Goal: Transaction & Acquisition: Purchase product/service

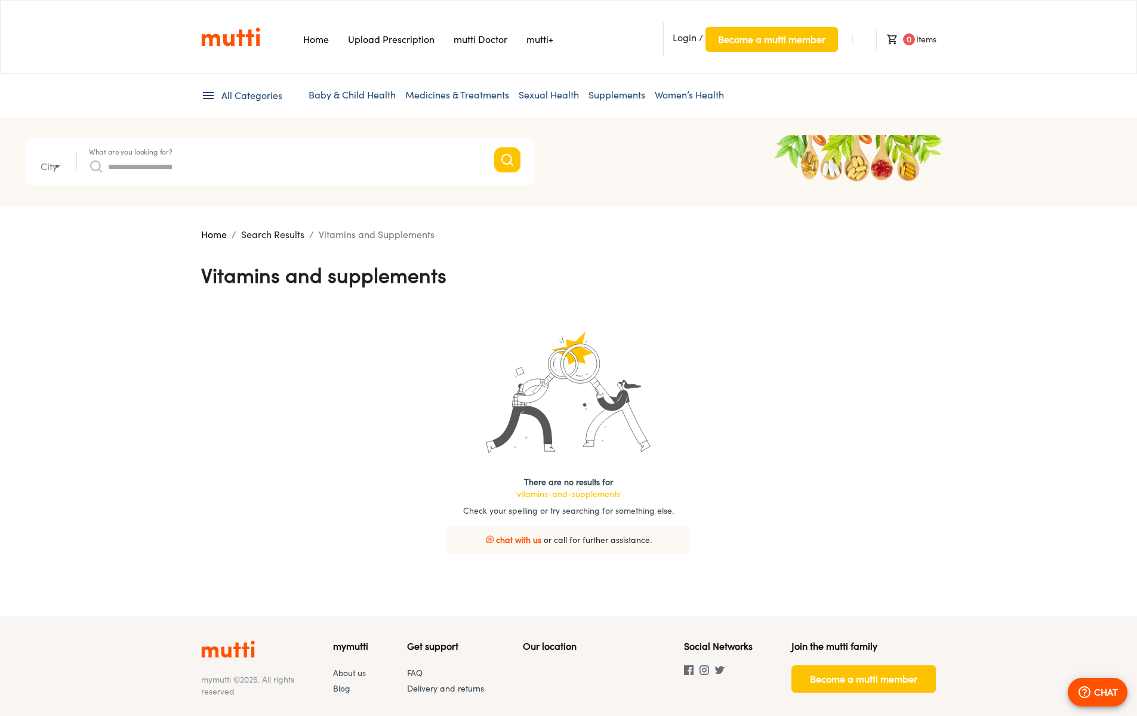
type input "*"
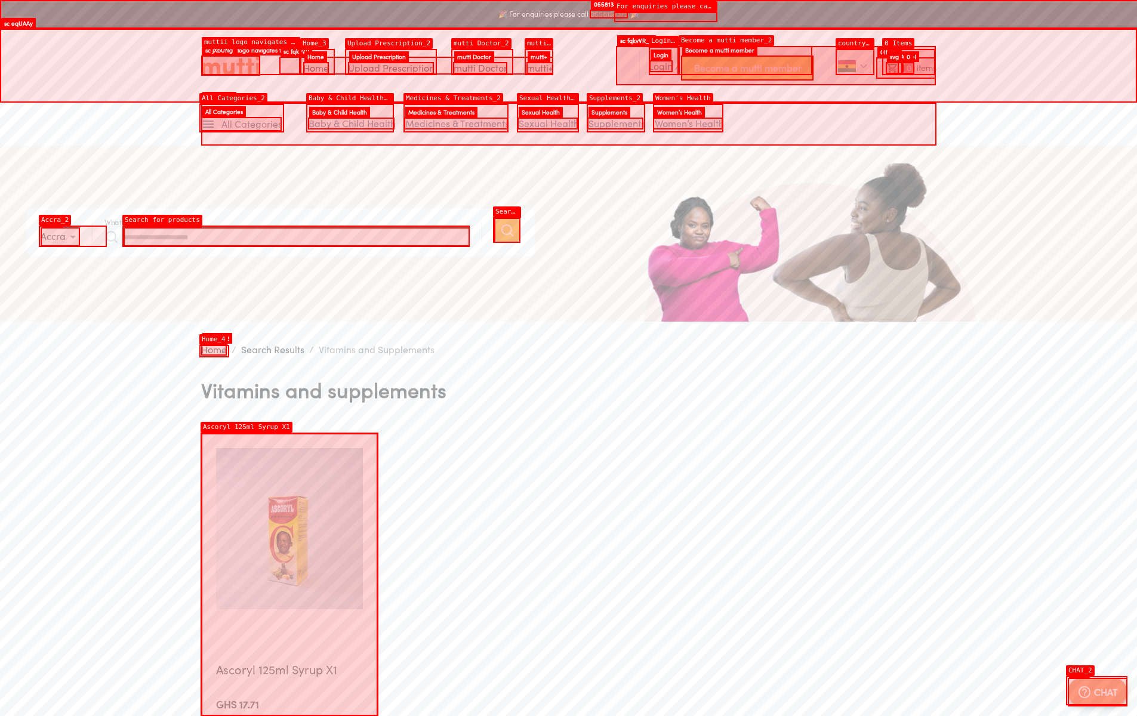
scroll to position [235, 0]
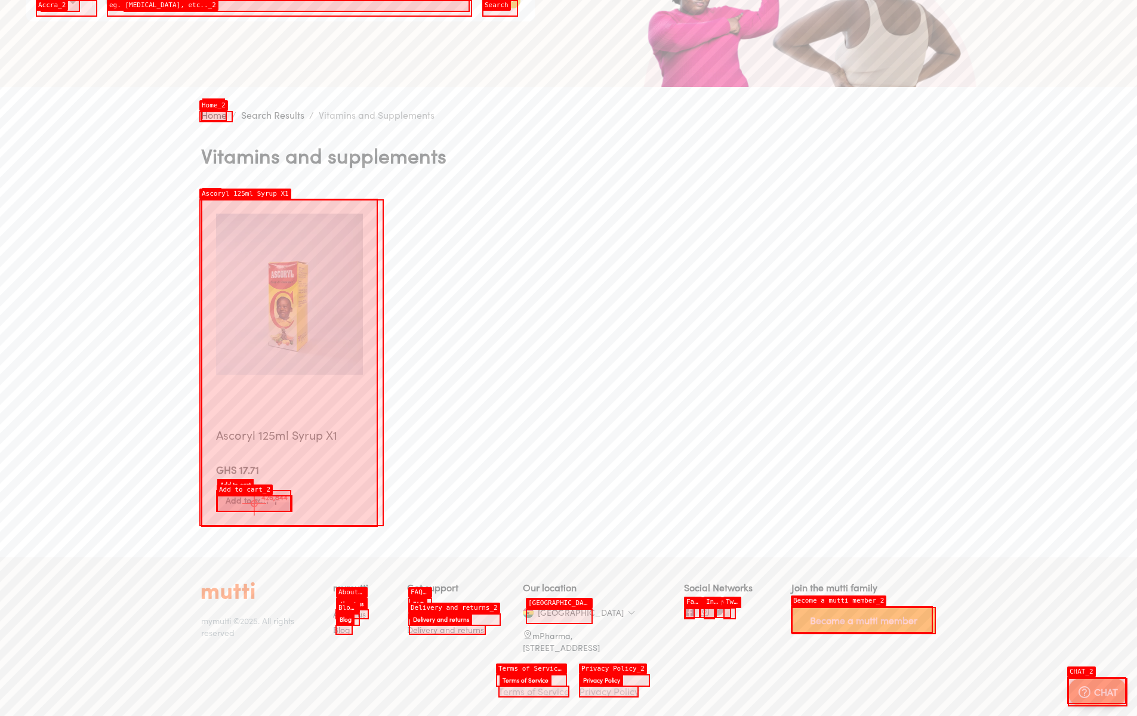
click at [254, 504] on span "Add to cart" at bounding box center [254, 501] width 57 height 15
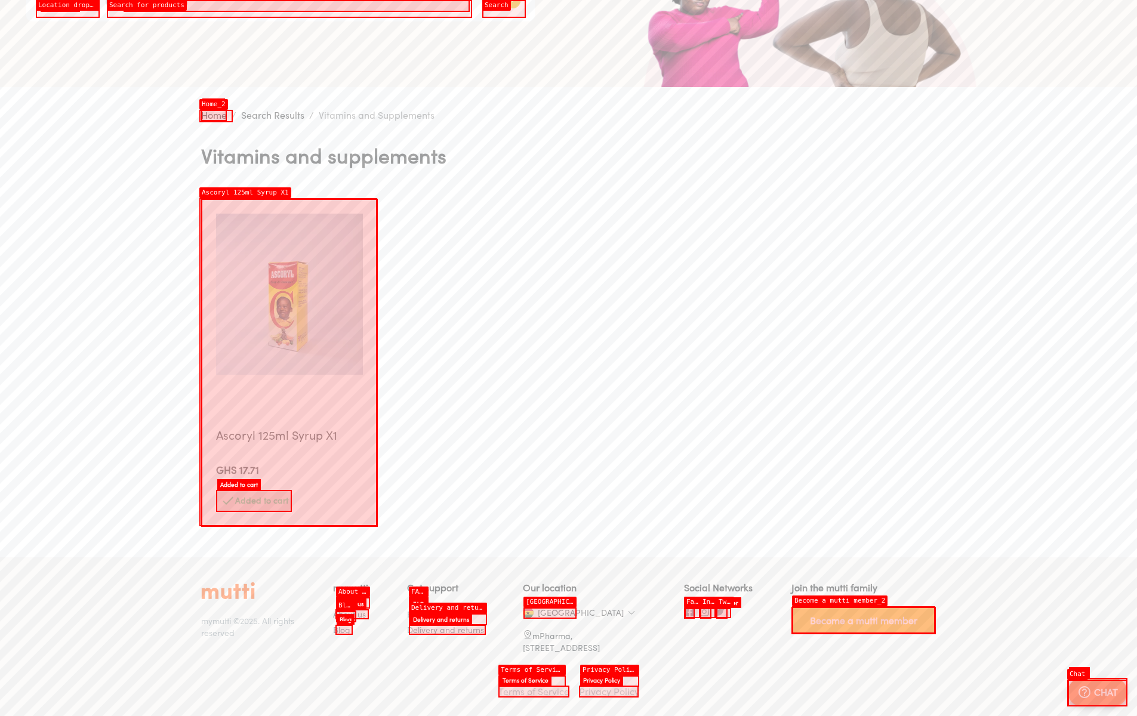
scroll to position [0, 0]
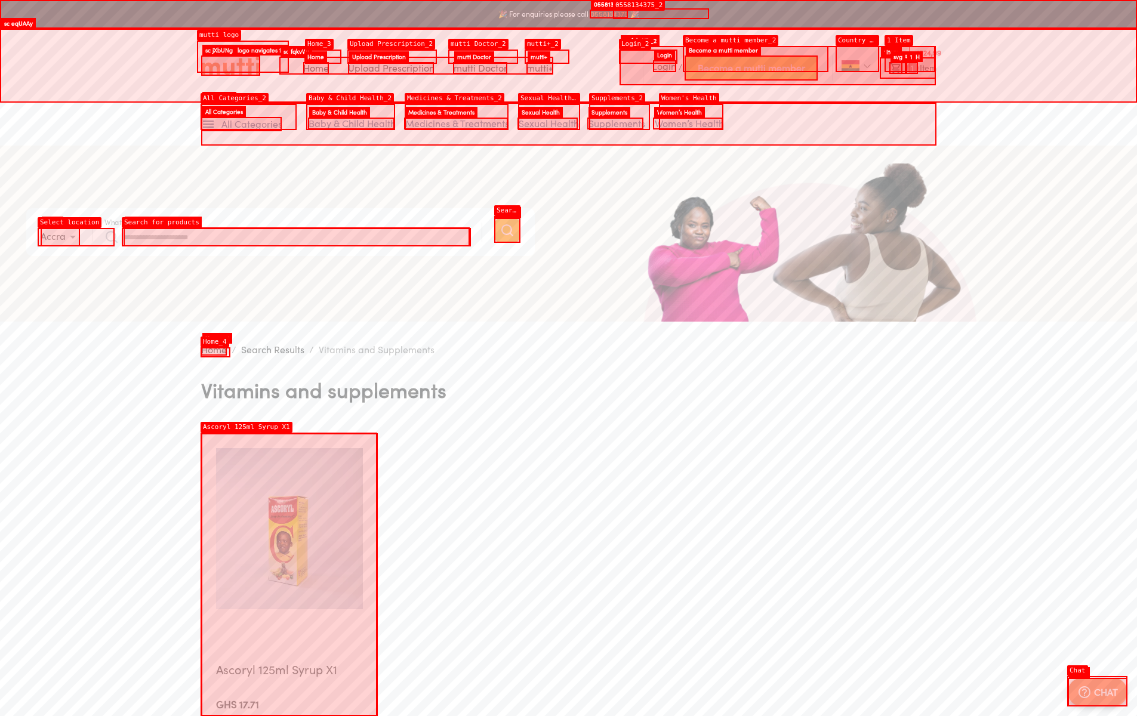
click at [910, 59] on li "1 Item" at bounding box center [908, 67] width 56 height 21
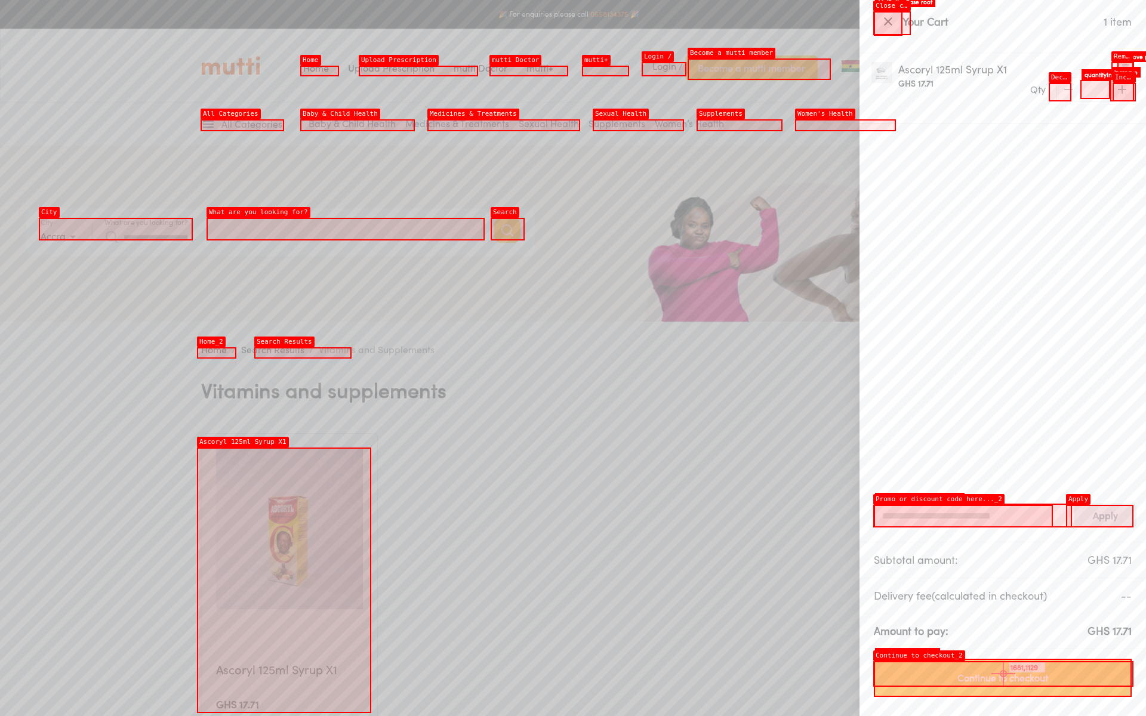
click at [1004, 674] on span "Continue to checkout" at bounding box center [1003, 678] width 233 height 17
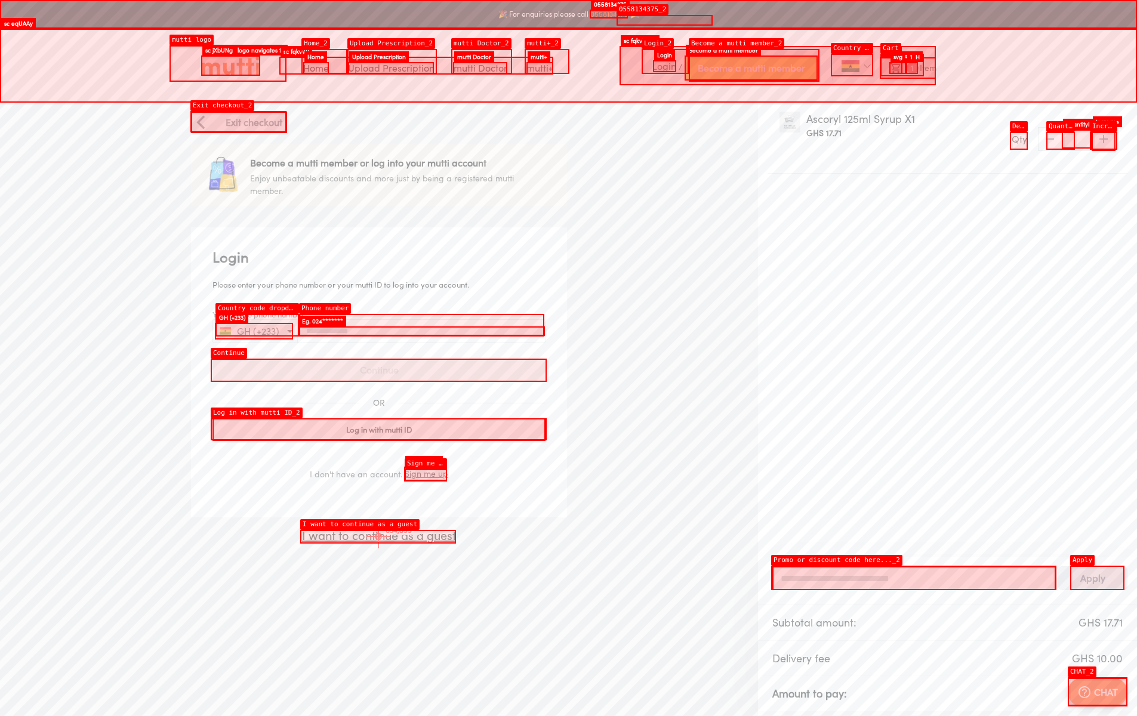
click at [379, 537] on p "I want to continue as a guest" at bounding box center [379, 536] width 376 height 18
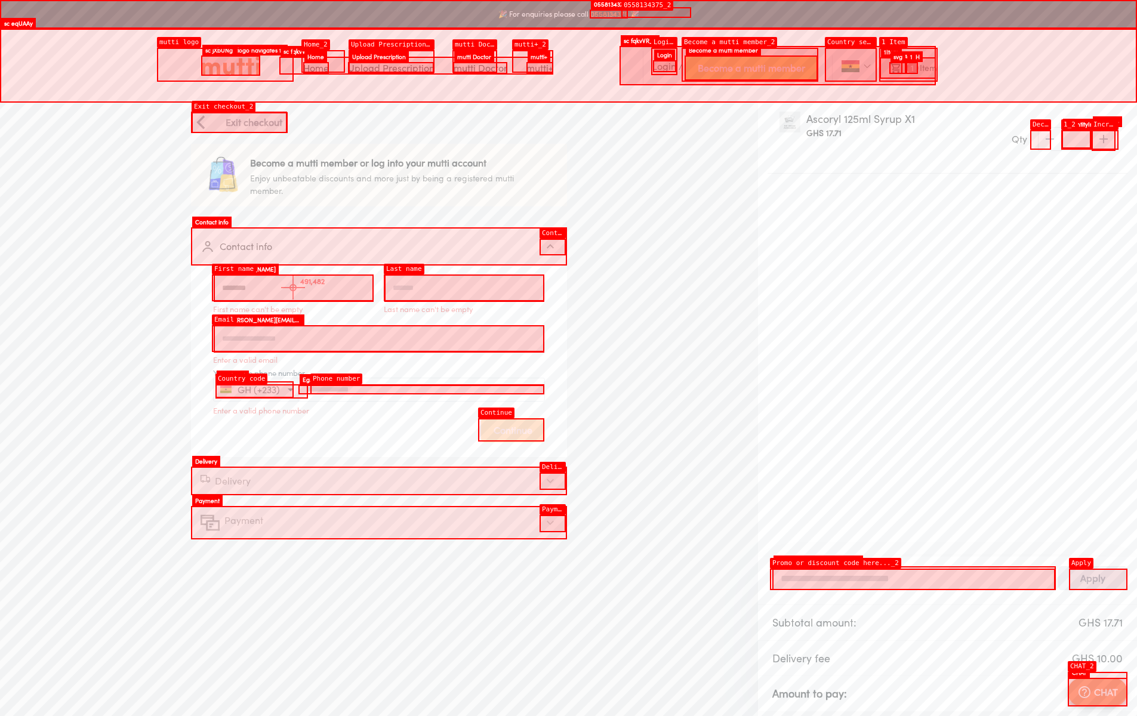
click at [293, 288] on input "First name" at bounding box center [294, 288] width 160 height 27
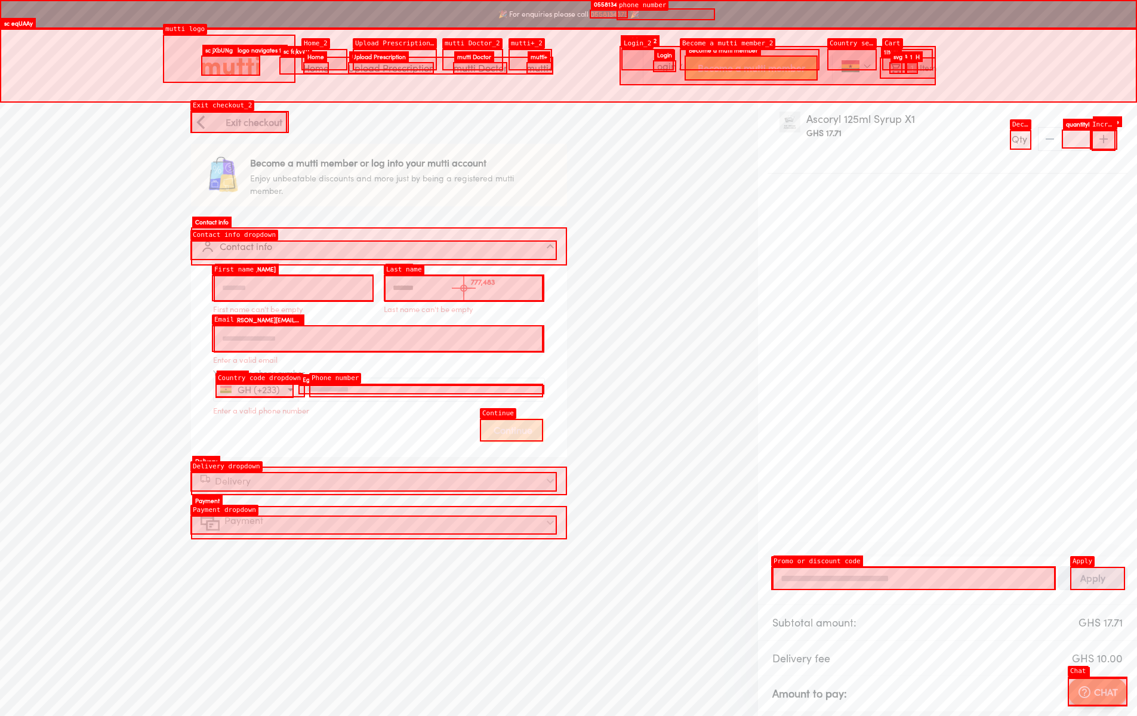
click at [464, 288] on input "Last name" at bounding box center [465, 288] width 160 height 27
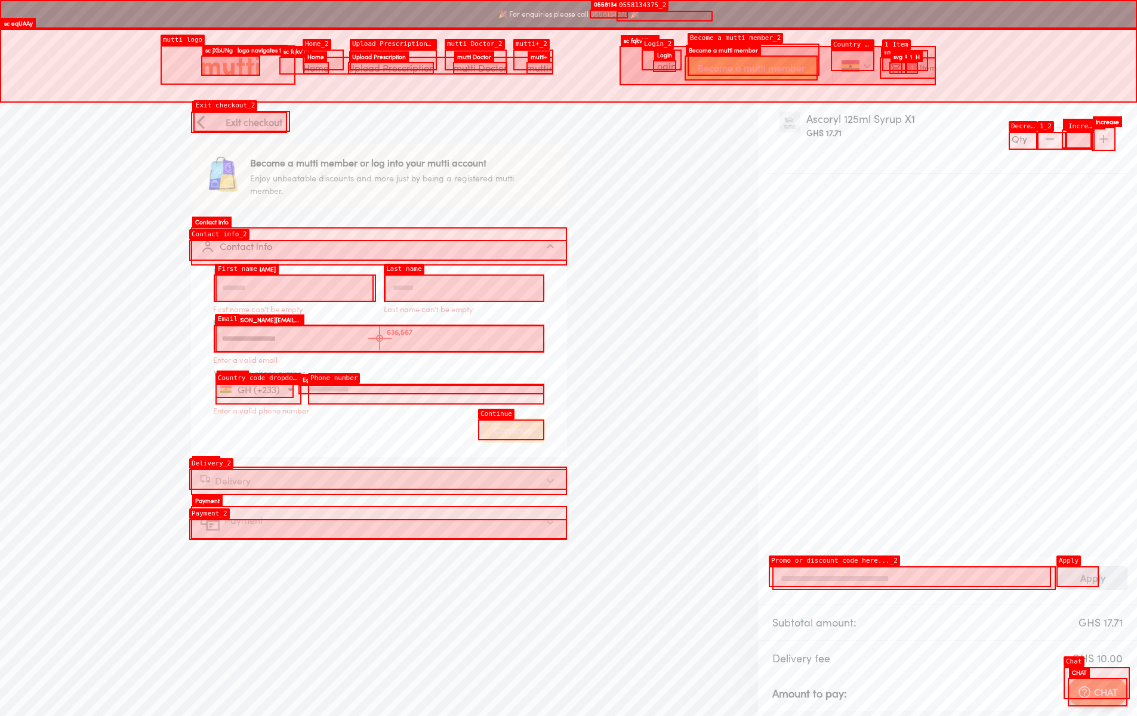
click at [380, 339] on input "Email address" at bounding box center [379, 338] width 331 height 27
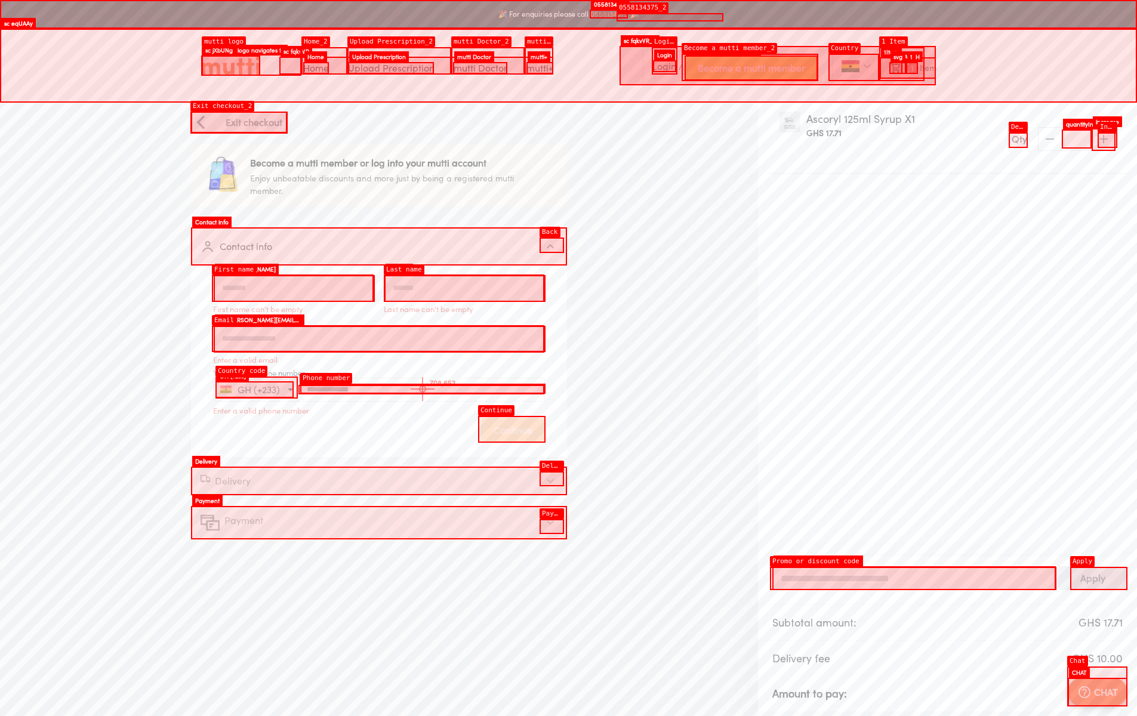
click at [423, 389] on input "Your active phone number" at bounding box center [422, 389] width 246 height 9
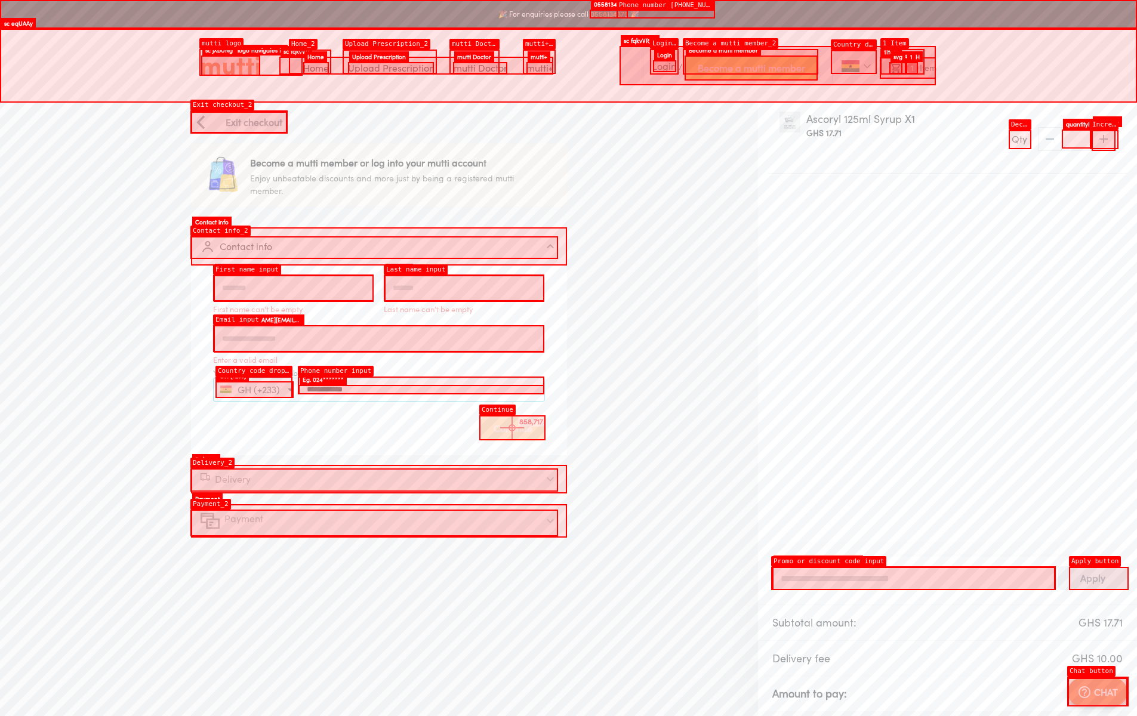
type input "**********"
click at [512, 428] on div "Continue" at bounding box center [513, 428] width 64 height 25
